Goal: Information Seeking & Learning: Learn about a topic

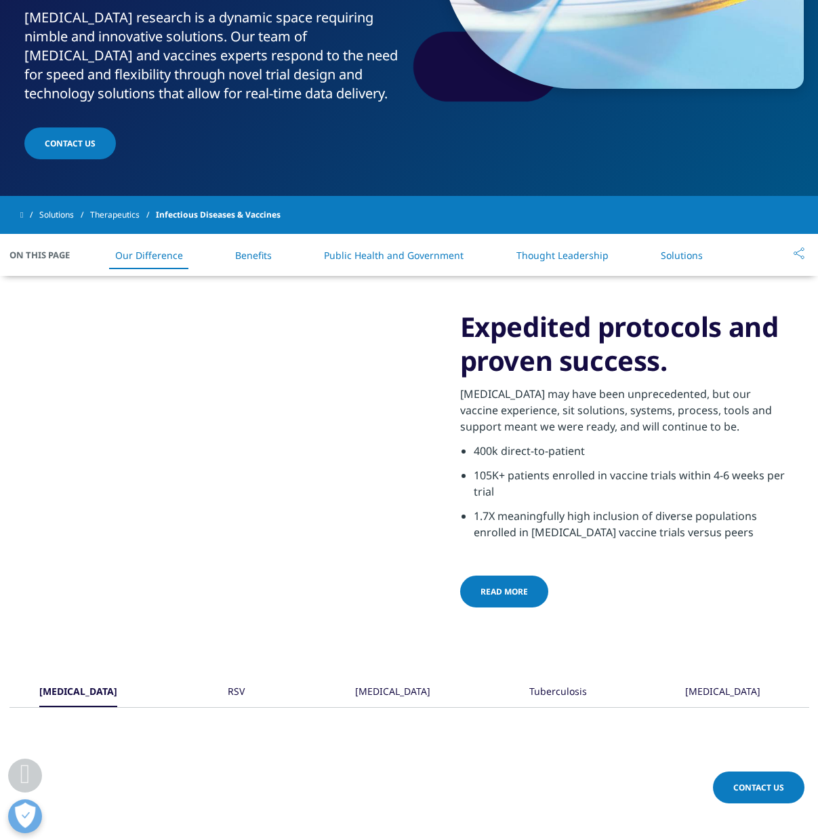
scroll to position [401, 0]
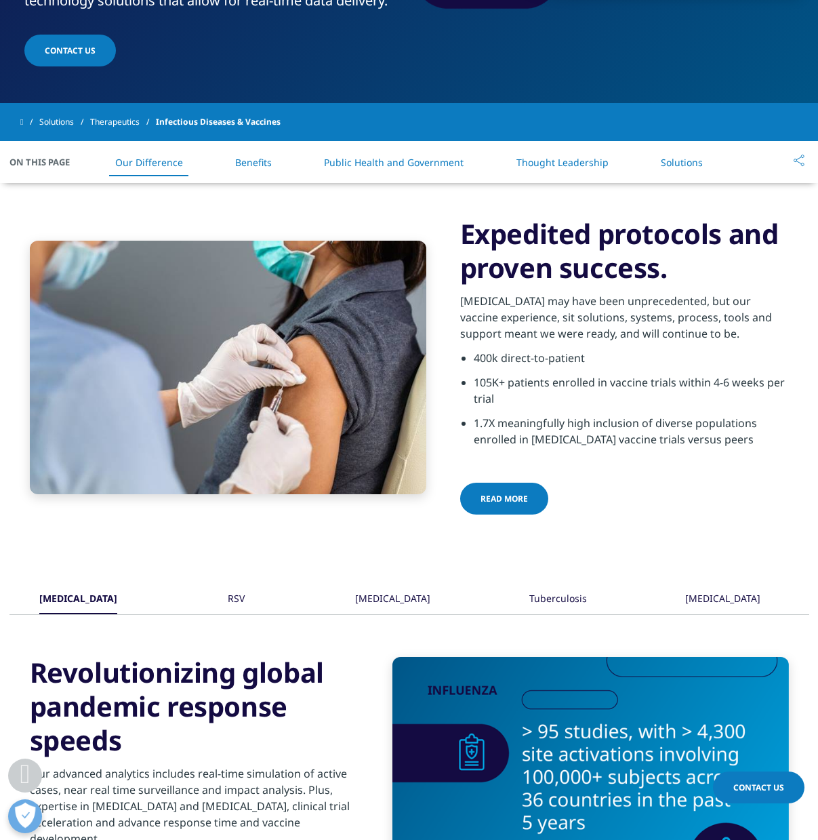
click at [242, 594] on div "RSV" at bounding box center [236, 599] width 41 height 29
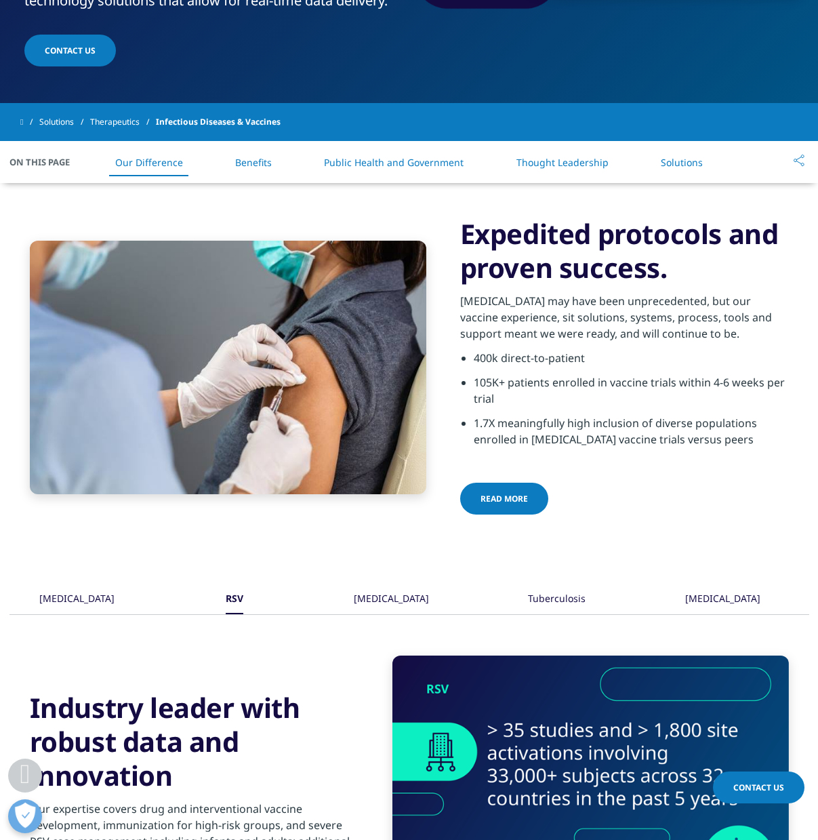
click at [243, 593] on div "RSV" at bounding box center [234, 599] width 41 height 29
click at [66, 605] on div "[MEDICAL_DATA]" at bounding box center [76, 599] width 75 height 29
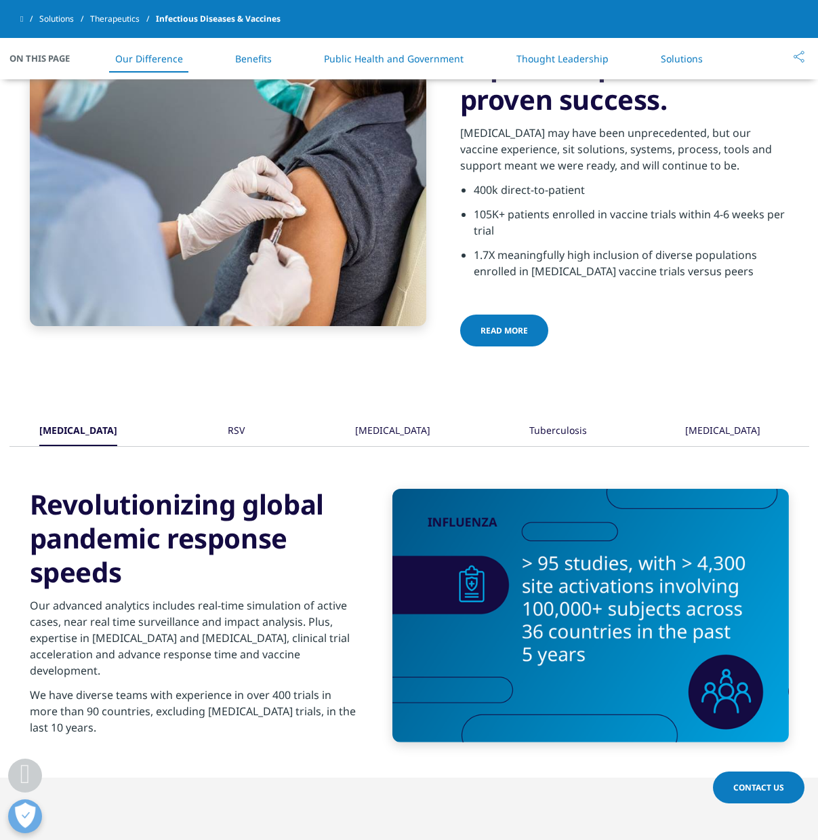
scroll to position [507, 0]
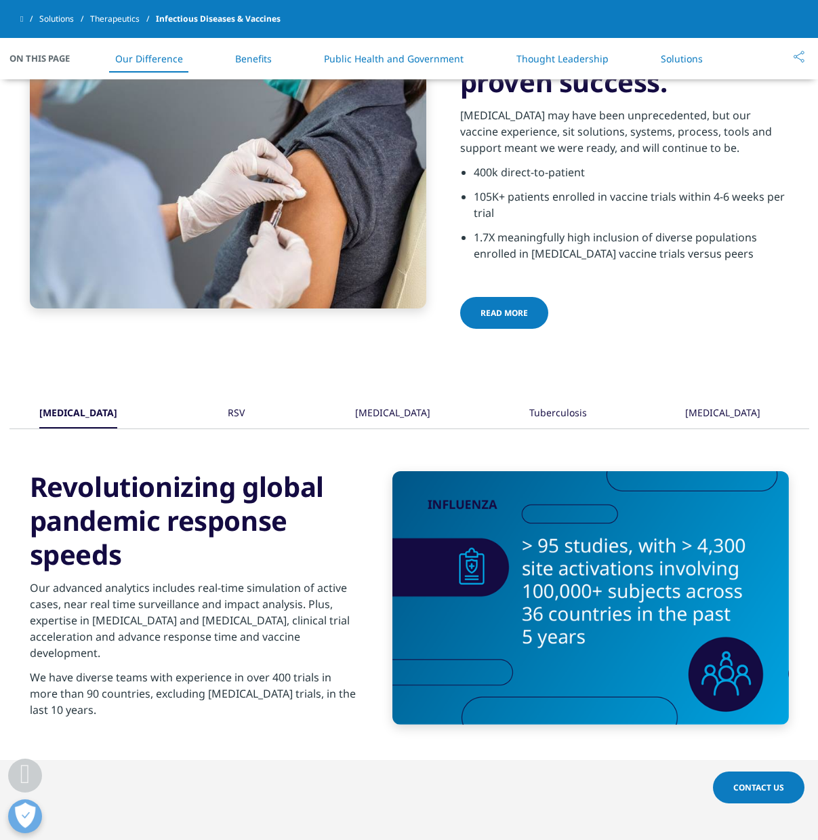
click at [229, 414] on div "RSV" at bounding box center [236, 413] width 17 height 29
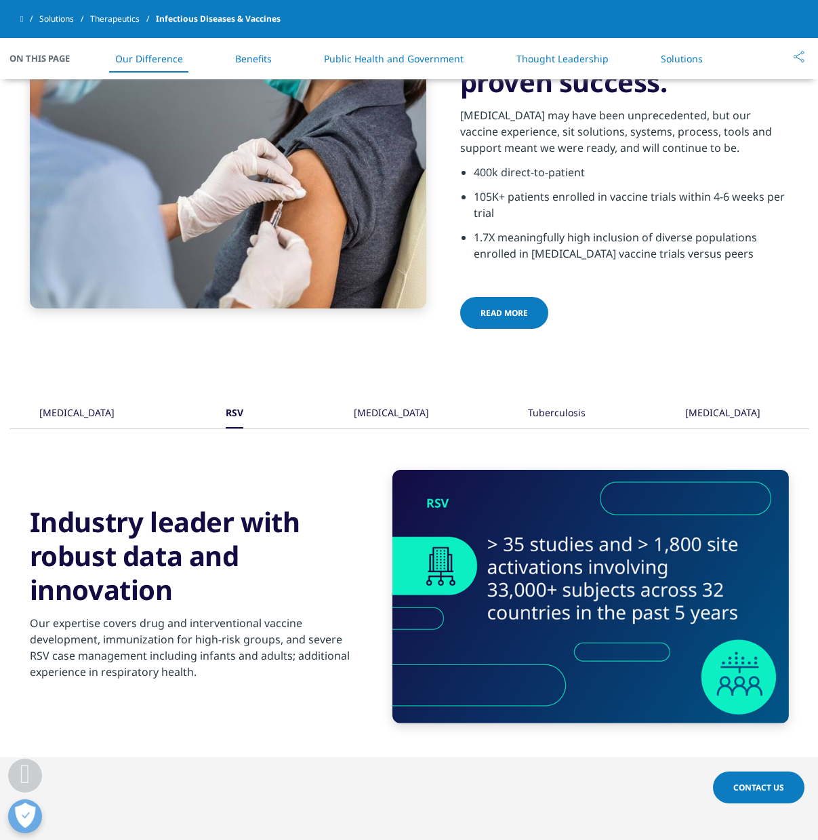
click at [418, 416] on div "[MEDICAL_DATA] RSV [MEDICAL_DATA]" at bounding box center [409, 413] width 800 height 29
click at [403, 409] on div "[MEDICAL_DATA]" at bounding box center [391, 413] width 75 height 29
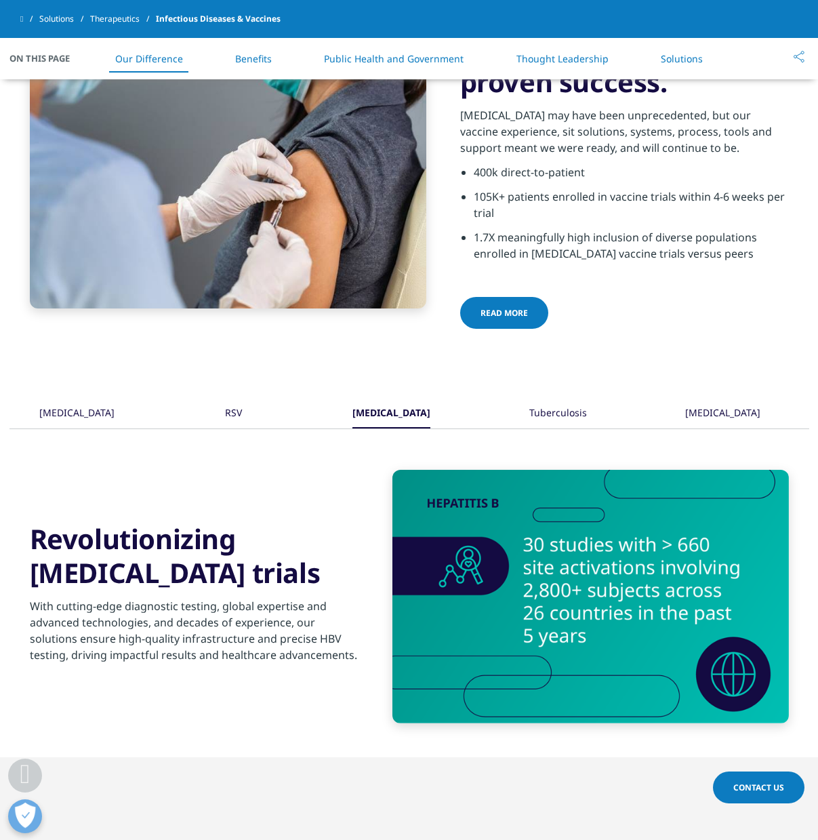
scroll to position [524, 0]
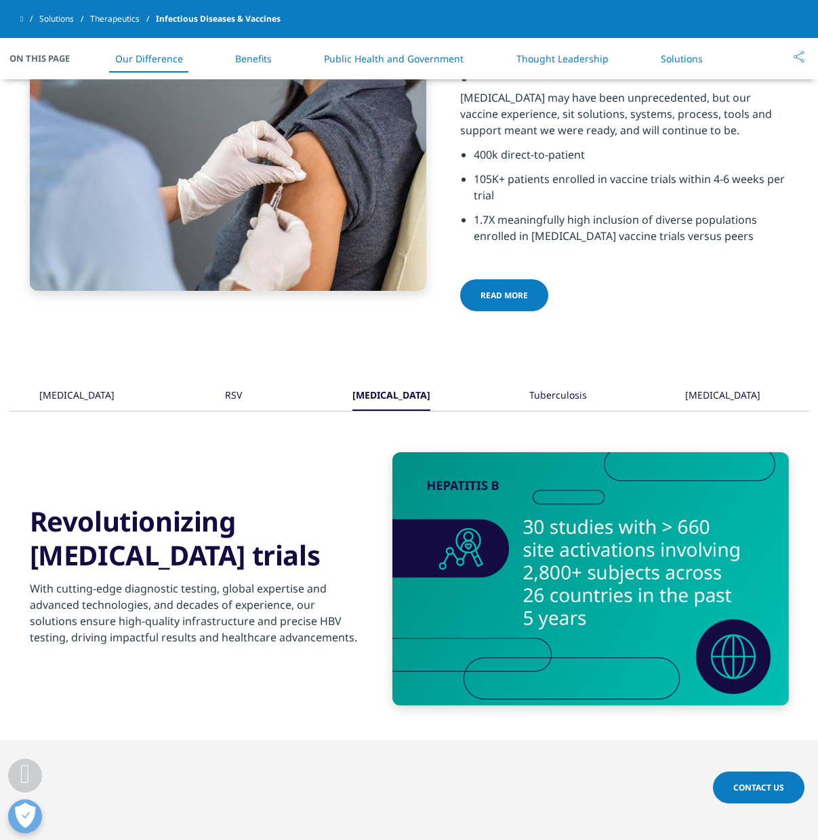
click at [587, 395] on div "Tuberculosis" at bounding box center [559, 396] width 58 height 29
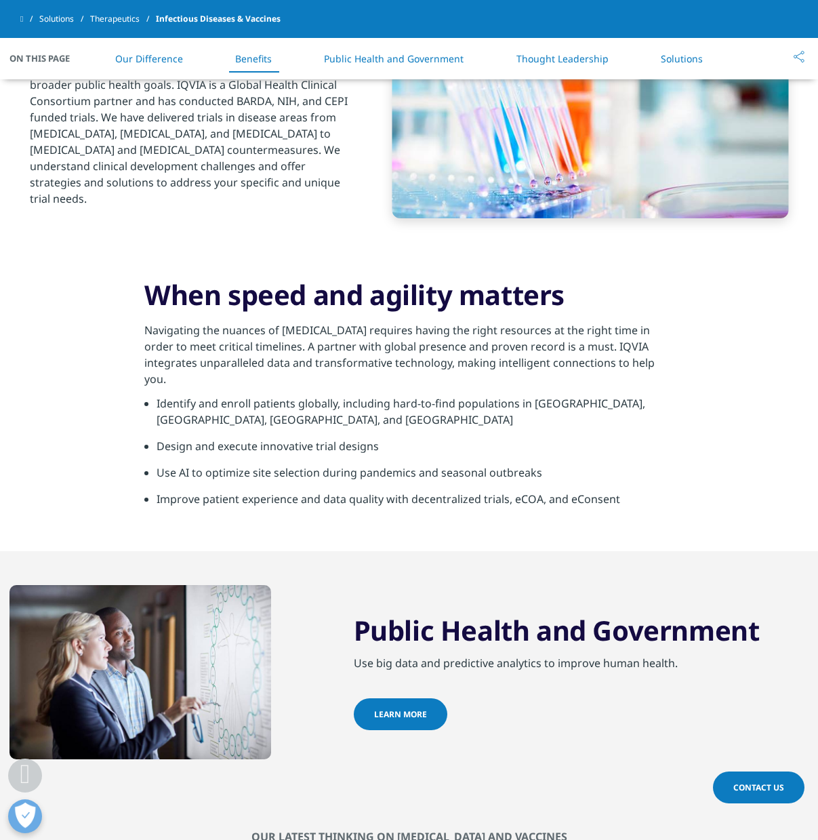
scroll to position [2535, 0]
